Goal: Find specific page/section: Find specific page/section

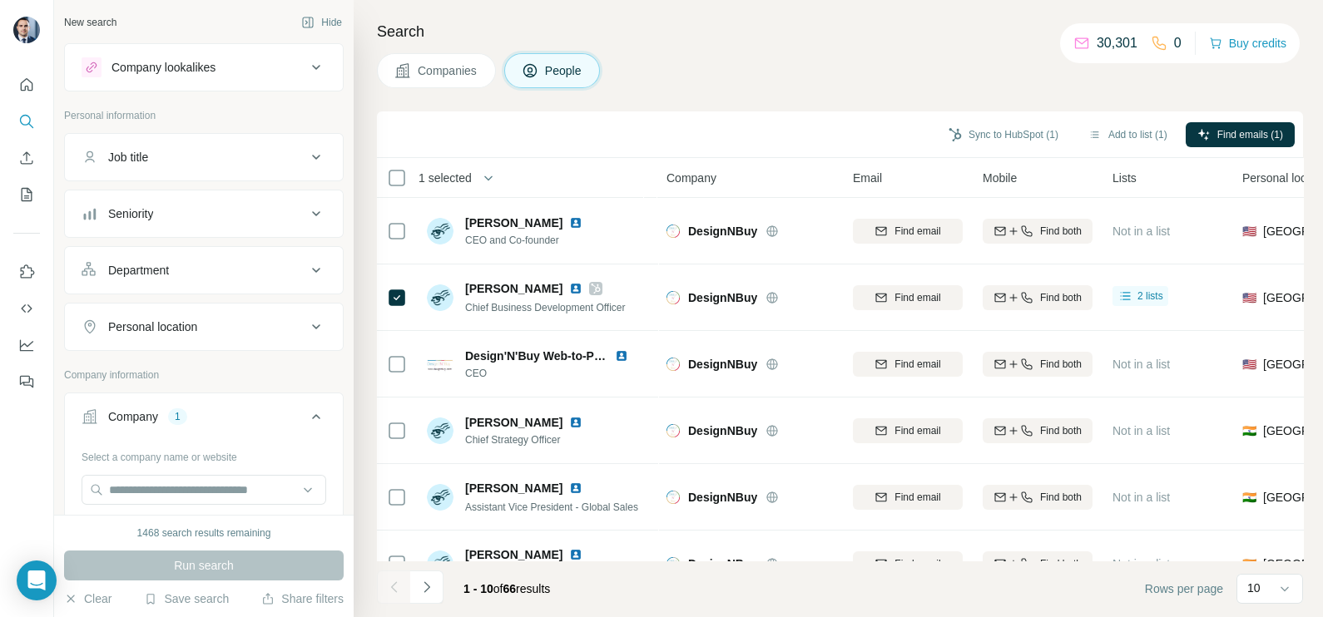
scroll to position [207, 0]
